Goal: Information Seeking & Learning: Learn about a topic

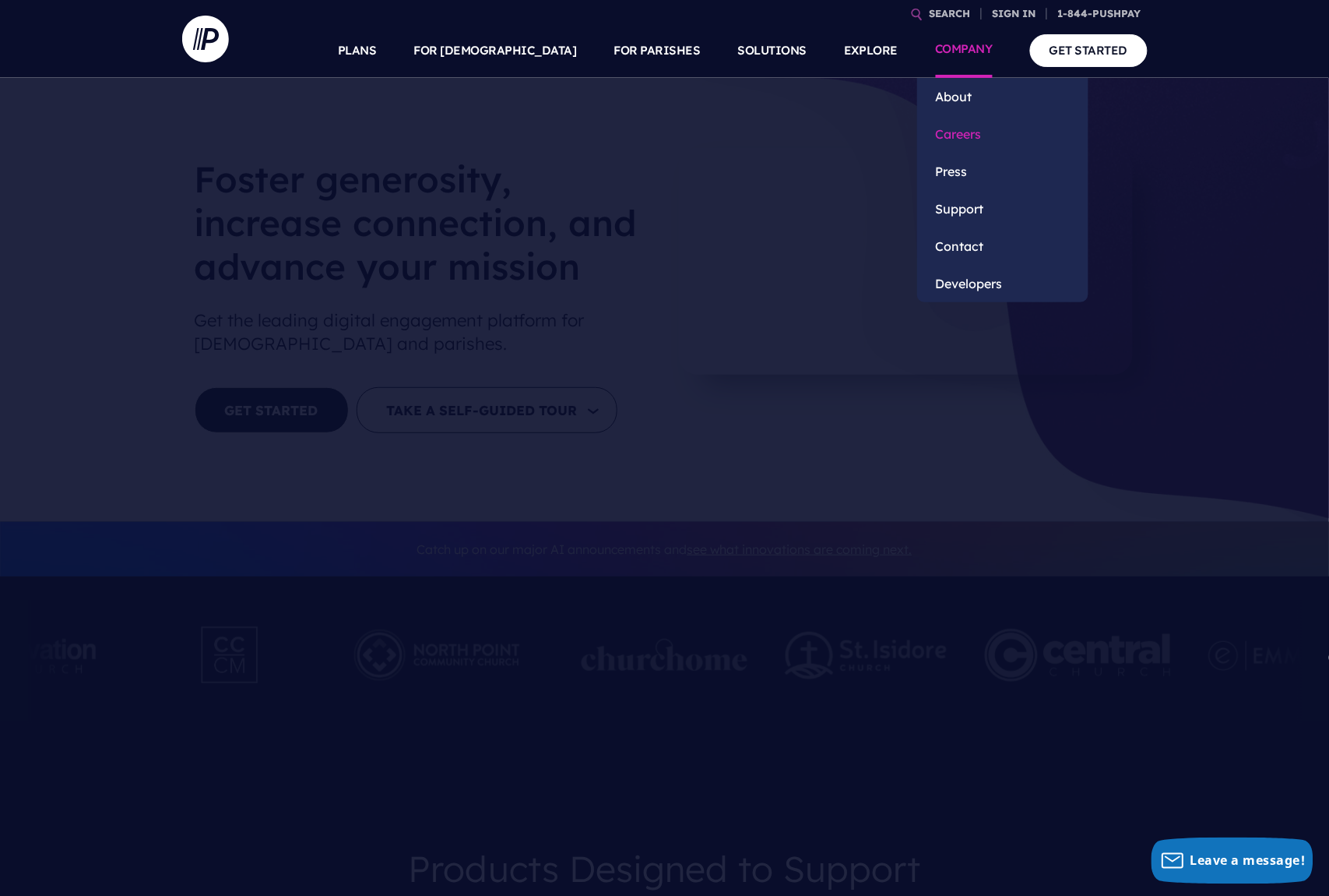
click at [965, 136] on link "Careers" at bounding box center [1003, 134] width 172 height 37
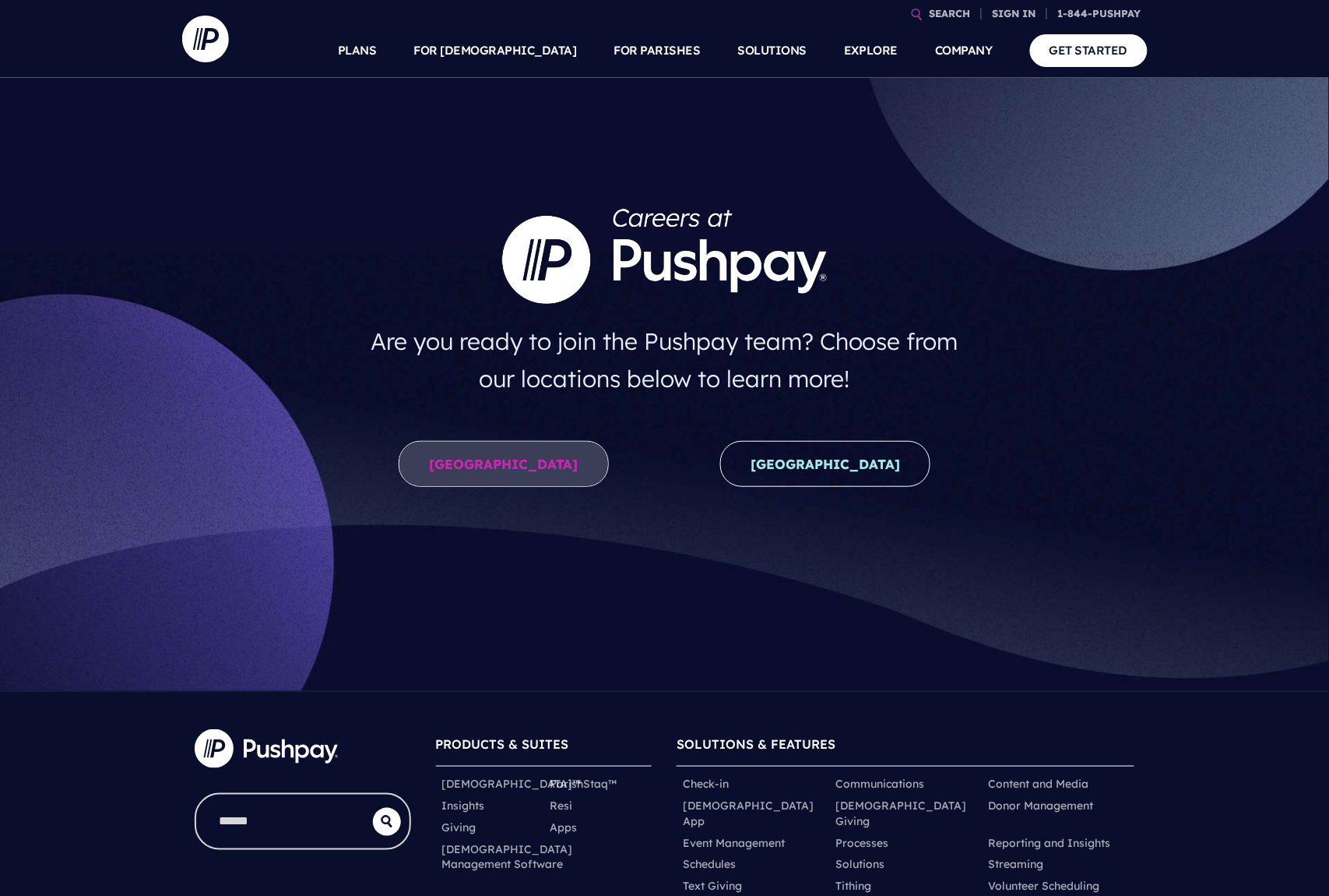
click at [534, 451] on link "United States" at bounding box center [503, 464] width 210 height 46
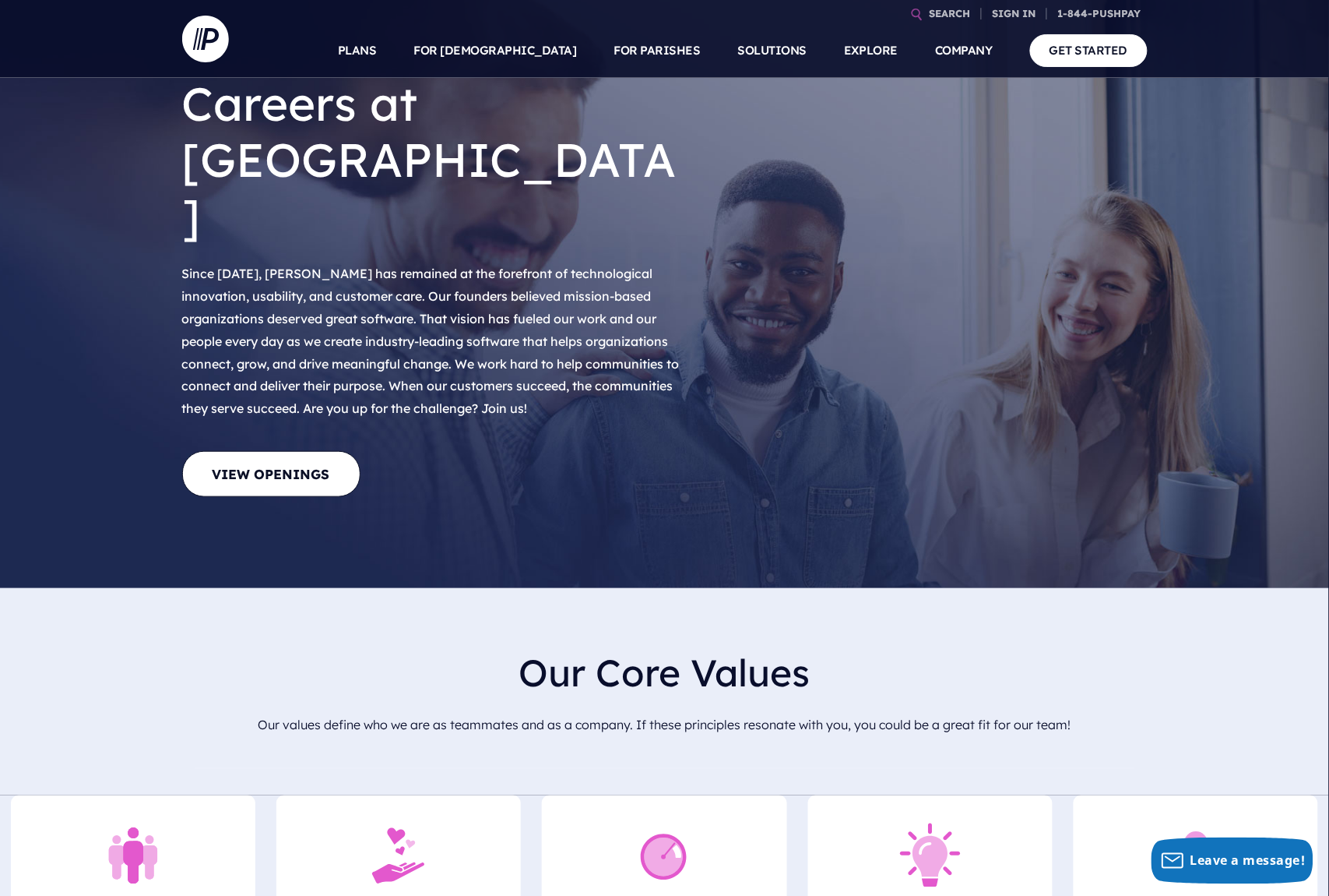
scroll to position [83, 0]
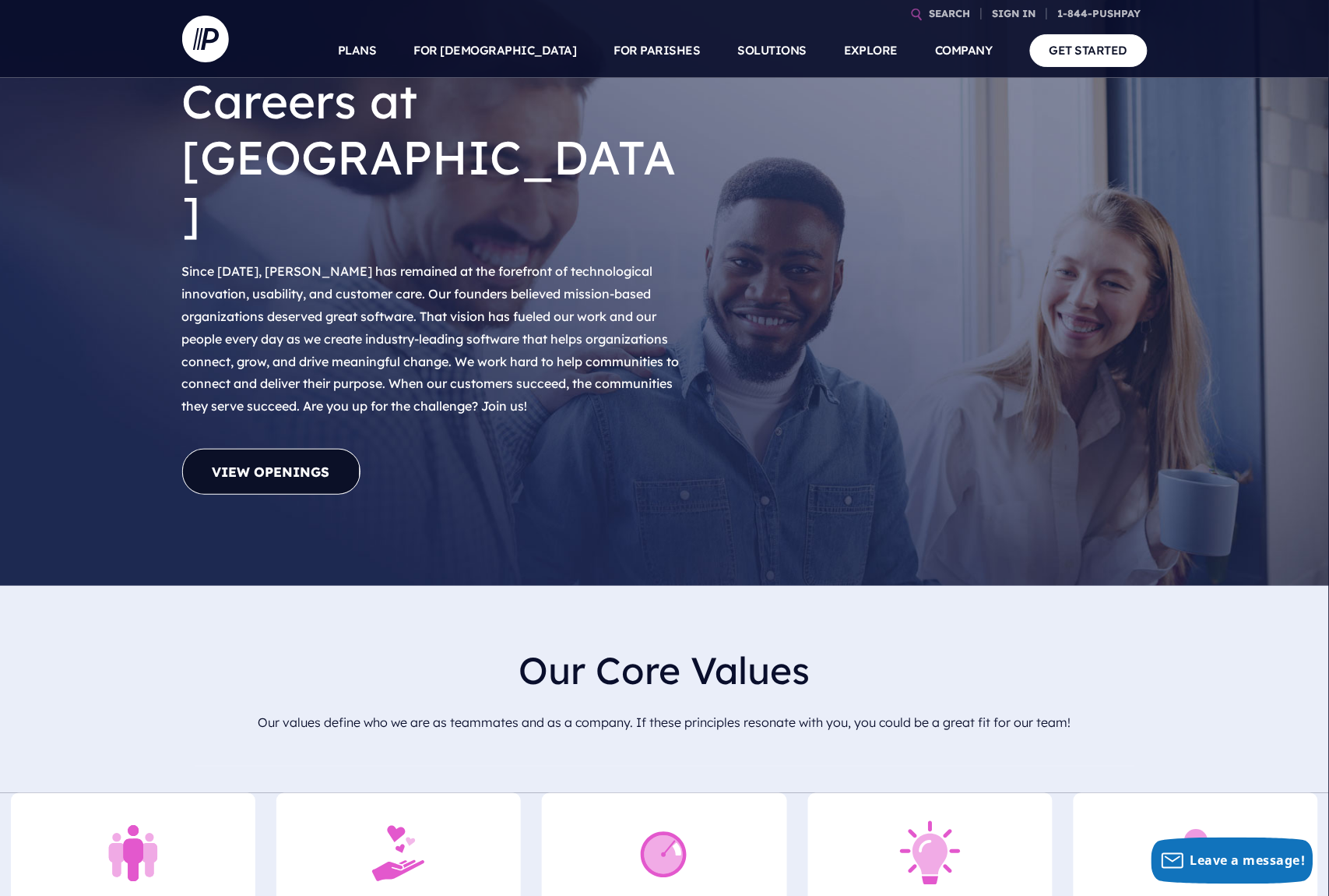
click at [279, 449] on link "View Openings" at bounding box center [271, 472] width 178 height 46
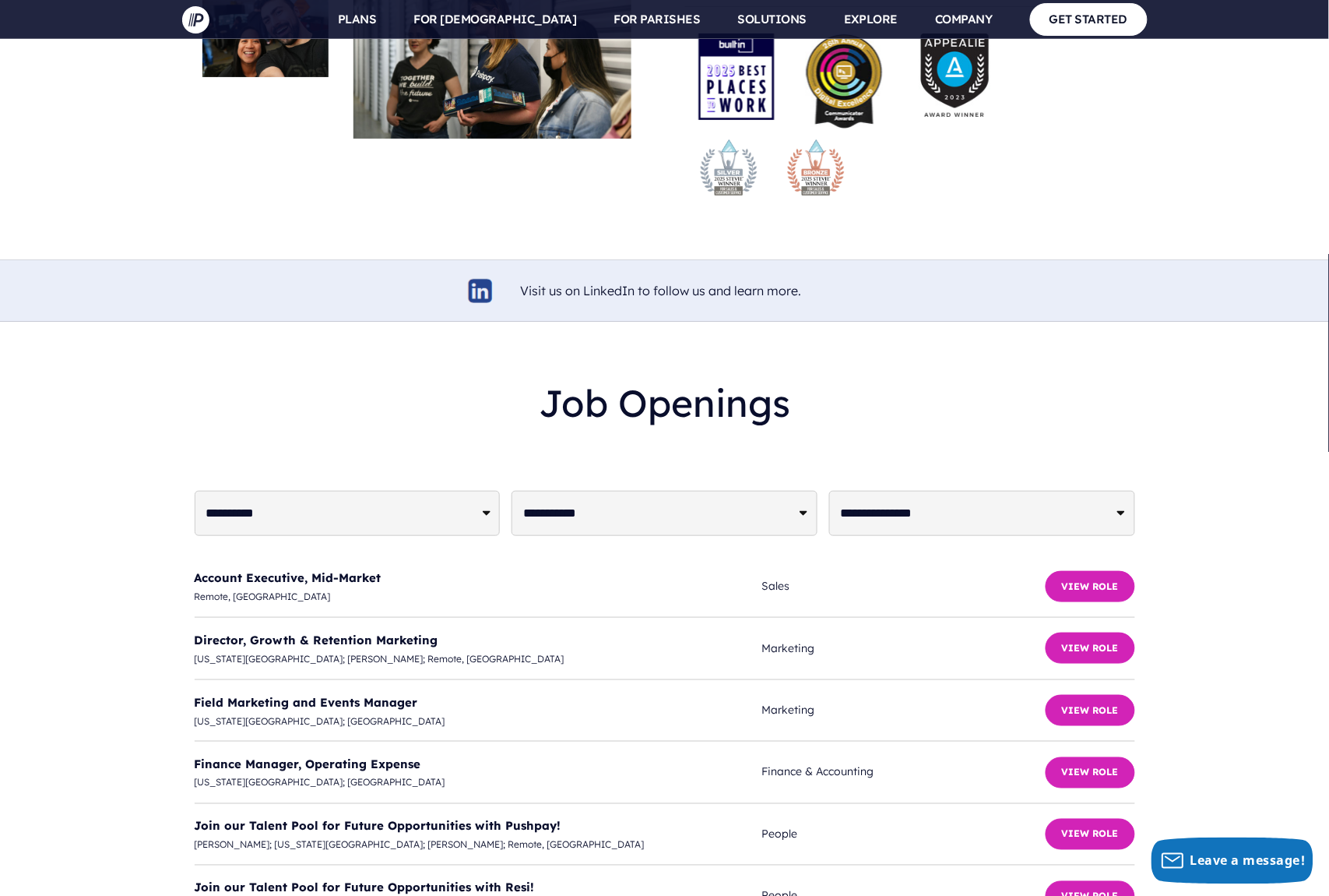
scroll to position [3629, 0]
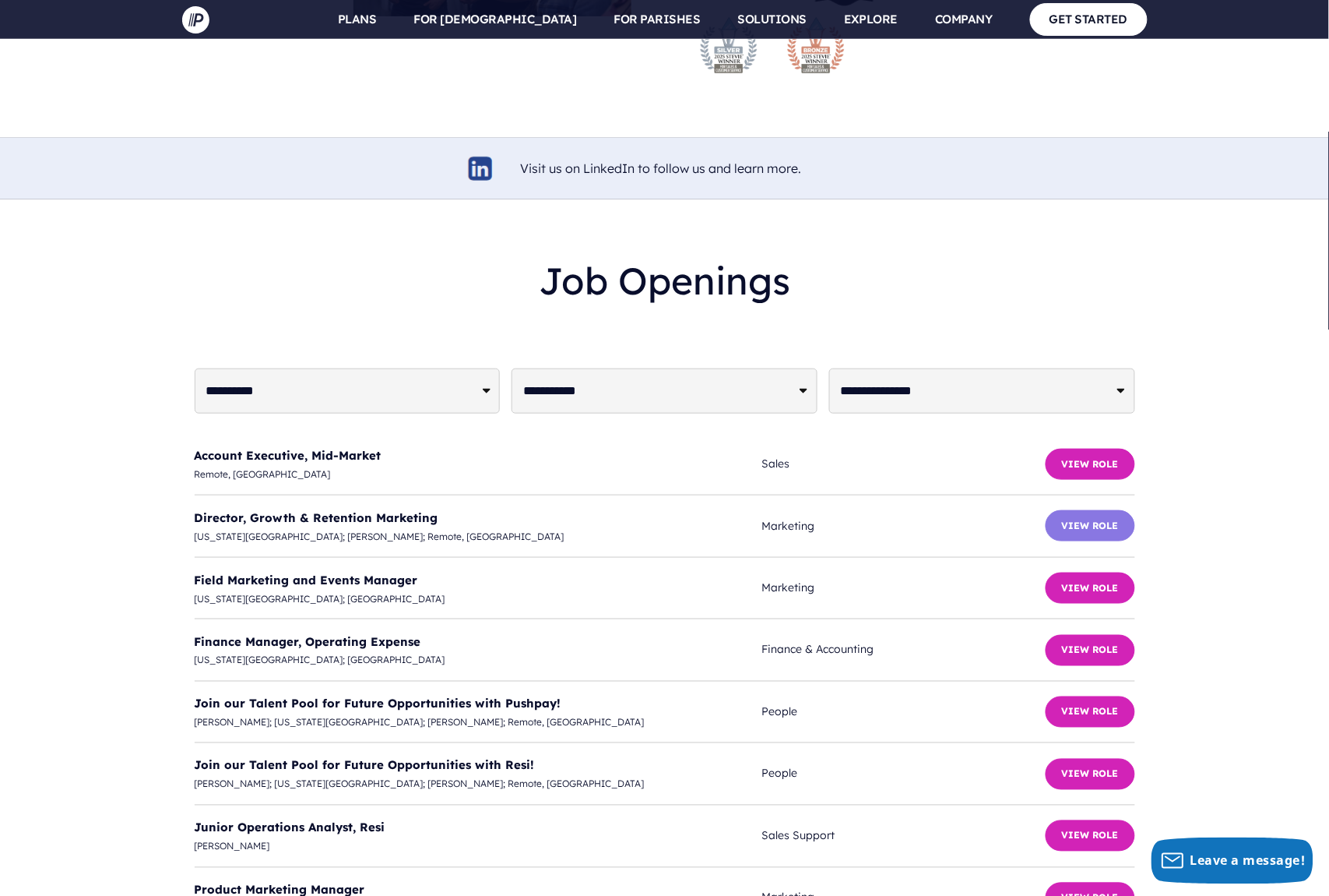
click at [1101, 510] on button "View Role" at bounding box center [1091, 526] width 90 height 31
